Goal: Browse casually

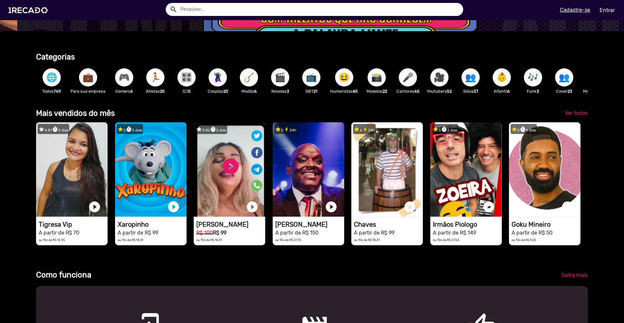
scroll to position [0, 1857]
click at [571, 116] on span "Ver todos" at bounding box center [576, 113] width 23 height 6
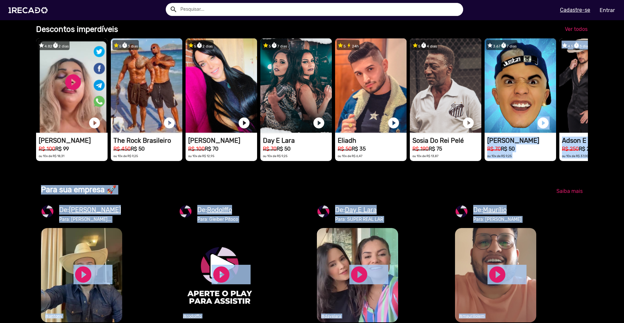
scroll to position [0, 200]
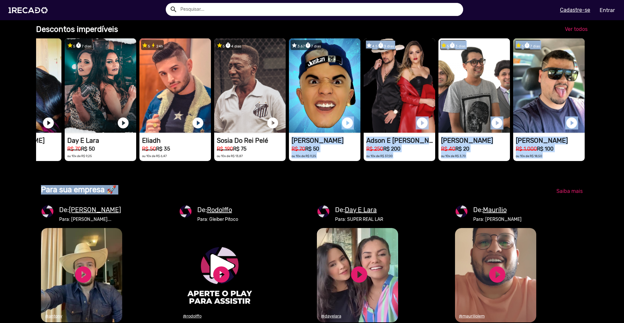
drag, startPoint x: 515, startPoint y: 132, endPoint x: 602, endPoint y: 216, distance: 120.6
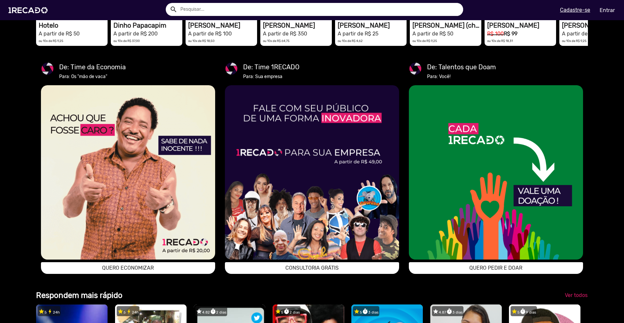
scroll to position [0, 0]
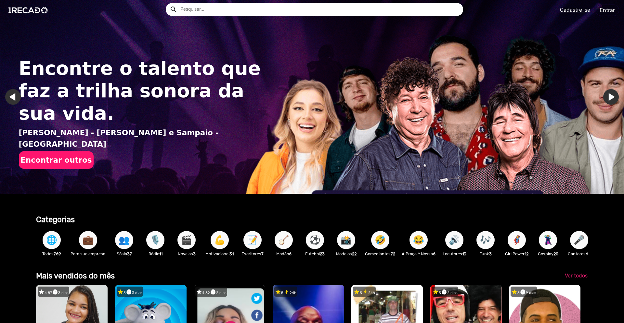
click at [606, 98] on link "Ir para o próximo slide" at bounding box center [611, 97] width 16 height 16
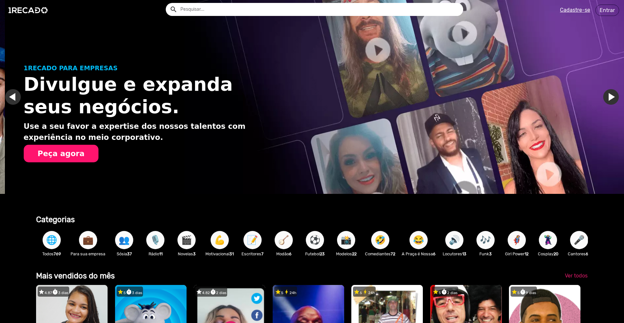
click at [608, 96] on link "Ir para o próximo slide" at bounding box center [616, 97] width 16 height 16
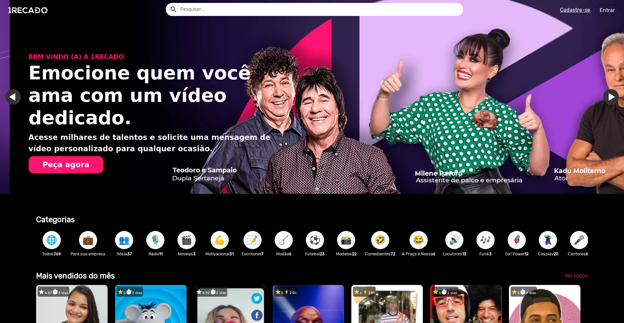
click at [613, 95] on link "Ir para o próximo slide" at bounding box center [621, 97] width 16 height 16
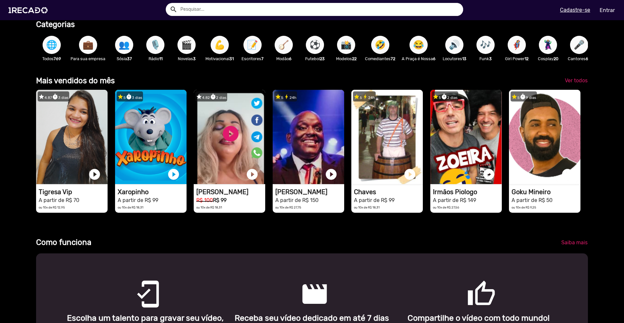
scroll to position [0, 1238]
